Goal: Use online tool/utility: Utilize a website feature to perform a specific function

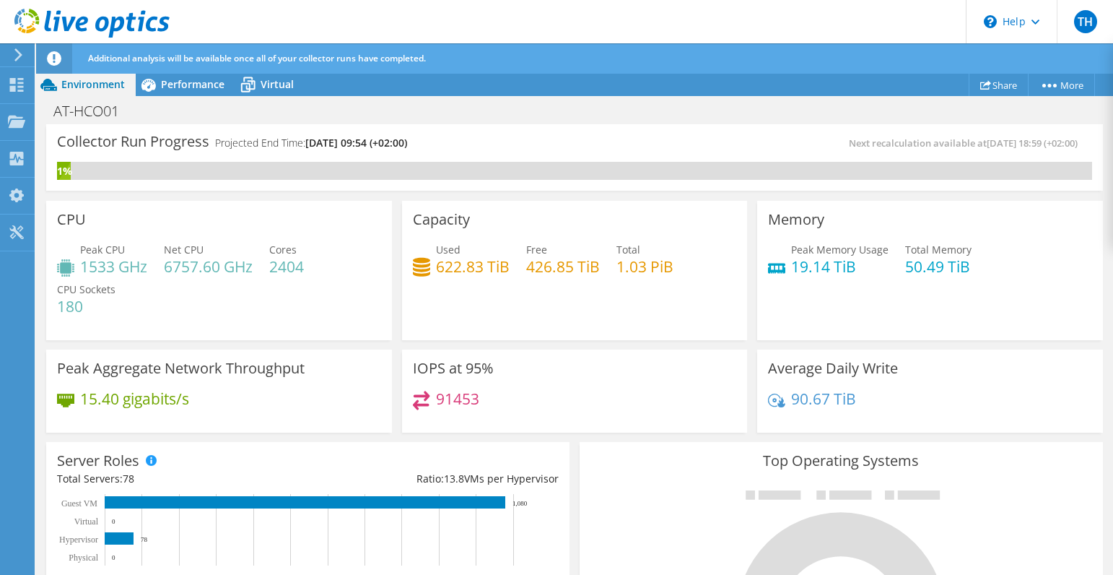
click at [16, 229] on use at bounding box center [16, 232] width 14 height 14
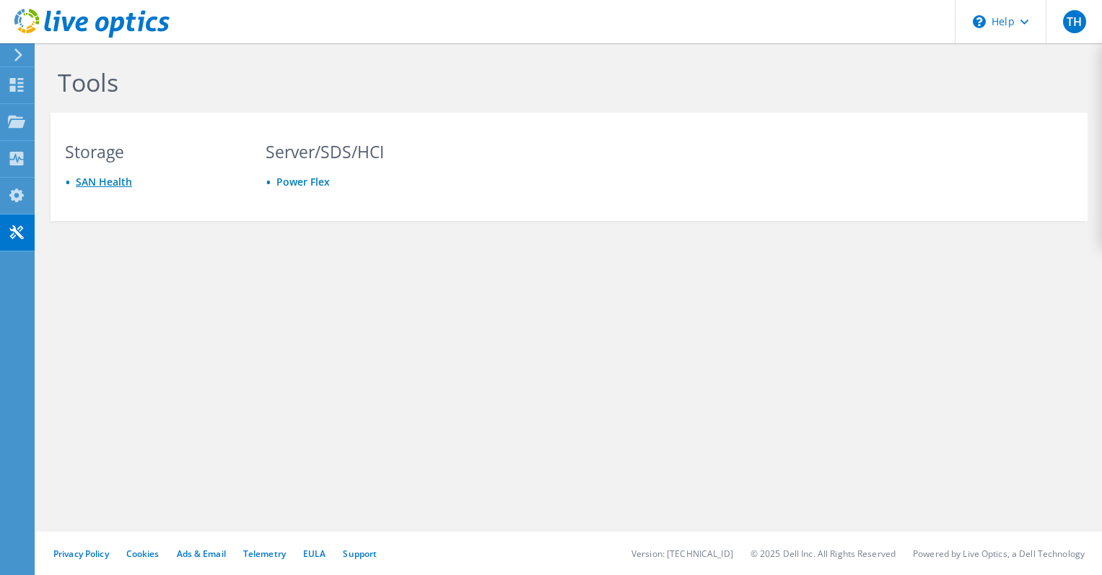
click at [112, 179] on link "SAN Health" at bounding box center [104, 182] width 56 height 14
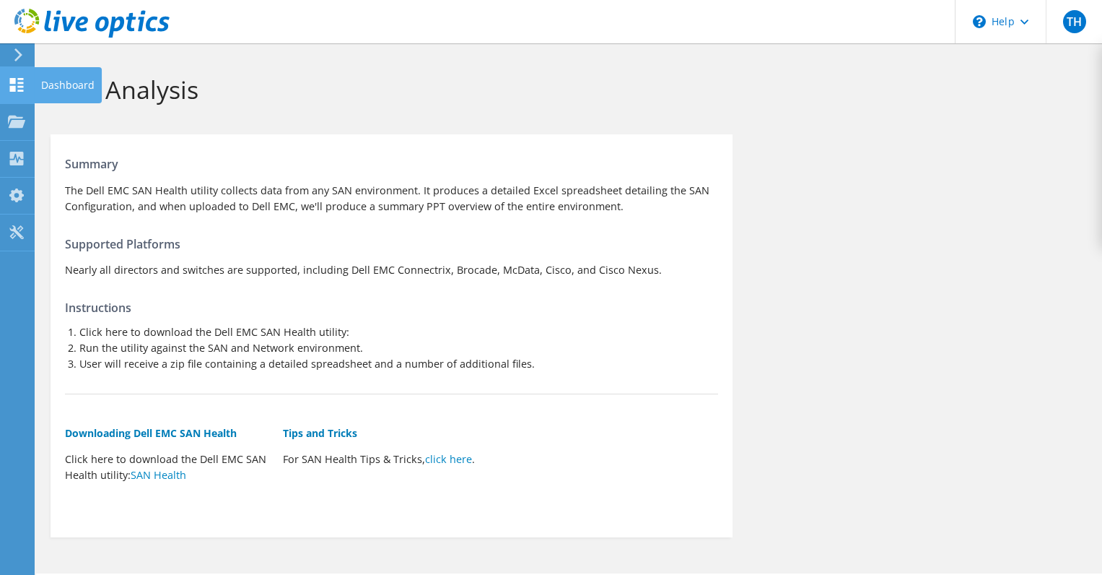
click at [12, 79] on use at bounding box center [17, 85] width 14 height 14
